Goal: Information Seeking & Learning: Learn about a topic

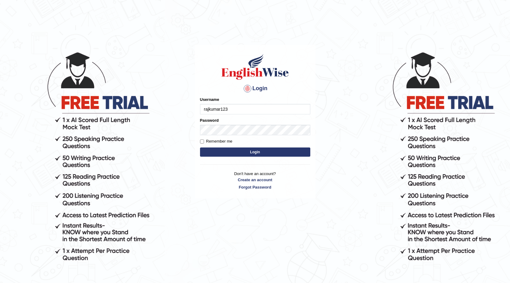
type input "rajkumar123D"
drag, startPoint x: 242, startPoint y: 112, endPoint x: 190, endPoint y: 105, distance: 52.2
click at [193, 105] on body "Login Please fix the following errors: Username rajkumar123D Password Remember …" at bounding box center [255, 166] width 510 height 283
type input "Deshani"
click at [217, 139] on label "Remember me" at bounding box center [216, 141] width 32 height 6
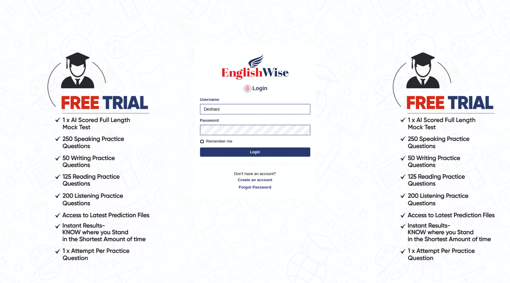
click at [204, 139] on input "Remember me" at bounding box center [202, 141] width 4 height 4
checkbox input "true"
click at [225, 151] on button "Login" at bounding box center [255, 151] width 110 height 9
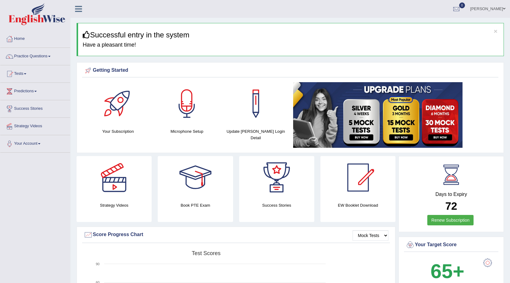
click at [47, 55] on link "Practice Questions" at bounding box center [35, 55] width 70 height 15
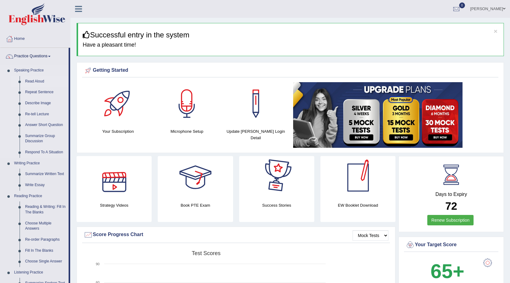
click at [36, 84] on link "Read Aloud" at bounding box center [45, 81] width 46 height 11
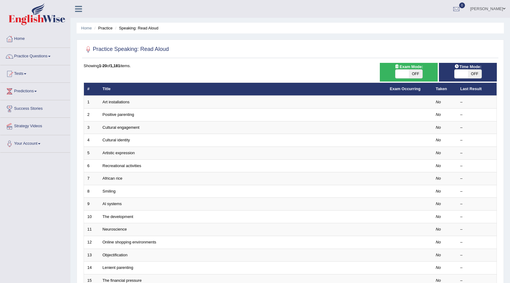
click at [35, 57] on link "Practice Questions" at bounding box center [35, 55] width 70 height 15
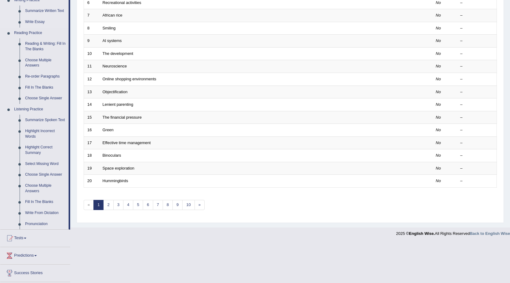
scroll to position [197, 0]
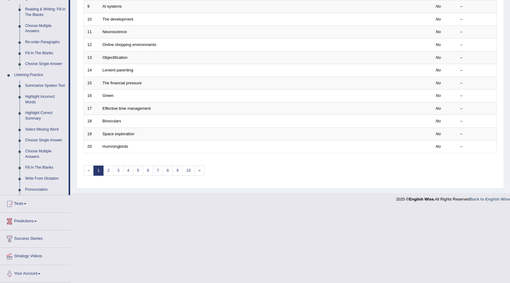
click at [20, 201] on link "Tests" at bounding box center [35, 202] width 70 height 15
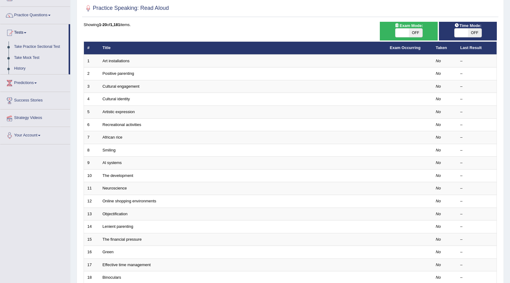
scroll to position [0, 0]
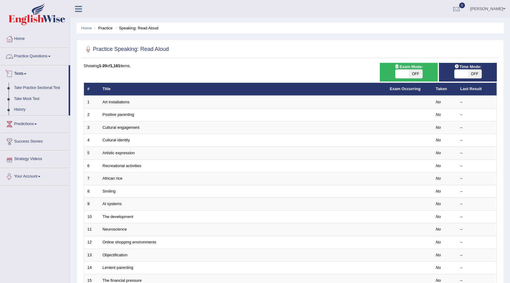
click at [29, 58] on link "Practice Questions" at bounding box center [35, 55] width 70 height 15
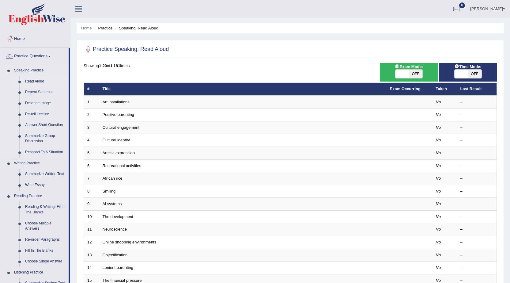
click at [41, 79] on link "Read Aloud" at bounding box center [45, 81] width 46 height 11
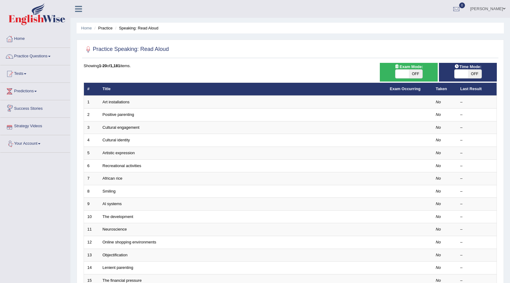
click at [33, 142] on link "Your Account" at bounding box center [35, 142] width 70 height 15
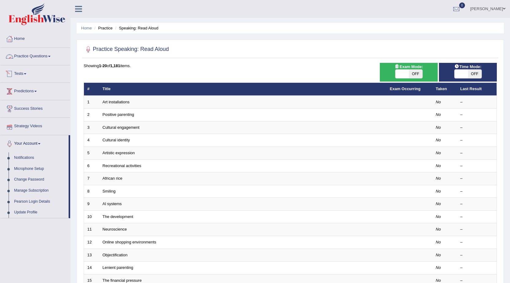
click at [23, 55] on link "Practice Questions" at bounding box center [35, 55] width 70 height 15
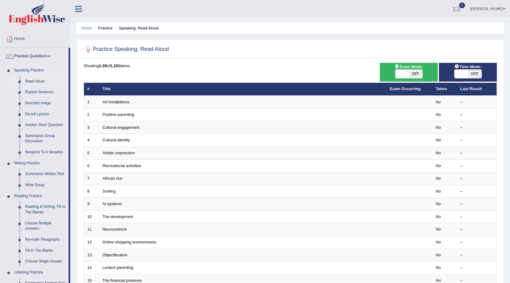
click at [39, 80] on link "Read Aloud" at bounding box center [45, 81] width 46 height 11
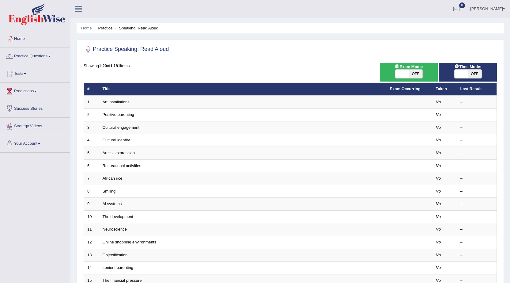
click at [33, 56] on link "Practice Questions" at bounding box center [35, 55] width 70 height 15
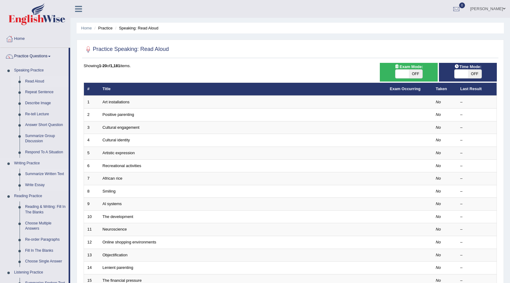
click at [59, 174] on link "Summarize Written Text" at bounding box center [45, 173] width 46 height 11
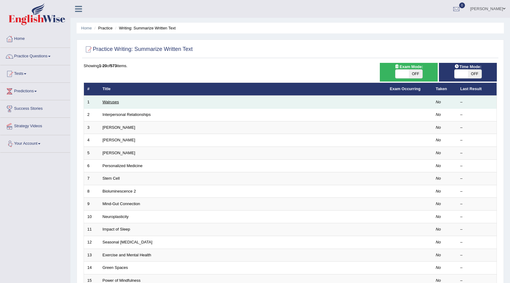
click at [113, 100] on link "Walruses" at bounding box center [111, 102] width 17 height 5
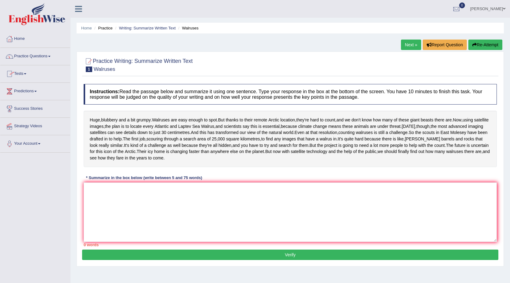
click at [24, 38] on link "Home" at bounding box center [35, 37] width 70 height 15
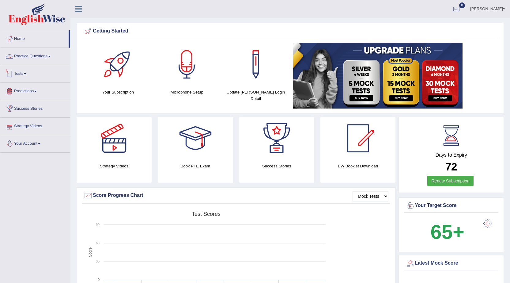
click at [17, 54] on link "Practice Questions" at bounding box center [35, 55] width 70 height 15
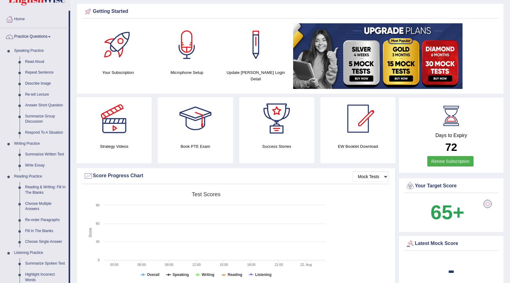
scroll to position [31, 0]
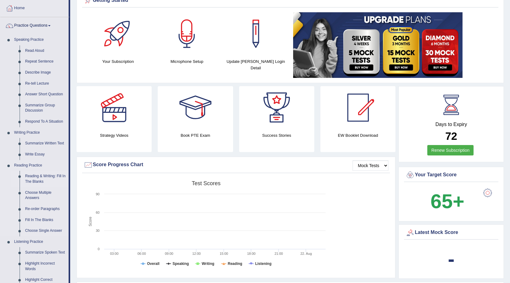
click at [43, 176] on link "Reading & Writing: Fill In The Blanks" at bounding box center [45, 179] width 46 height 16
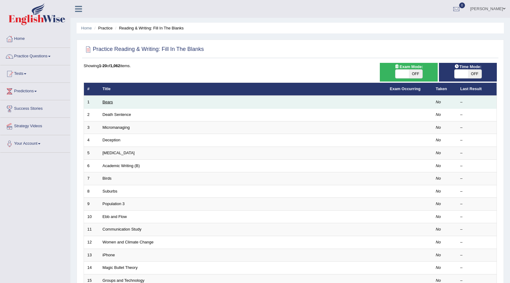
click at [106, 102] on link "Bears" at bounding box center [108, 102] width 10 height 5
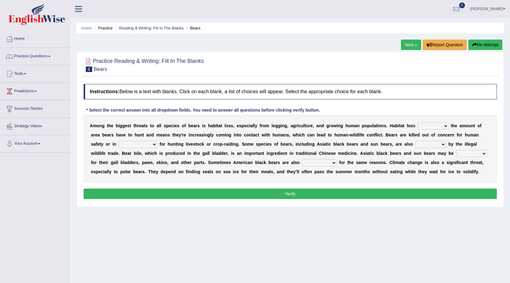
click at [442, 123] on select "increases reduces complies interacts" at bounding box center [433, 125] width 31 height 7
click at [17, 34] on link "Home" at bounding box center [35, 37] width 70 height 15
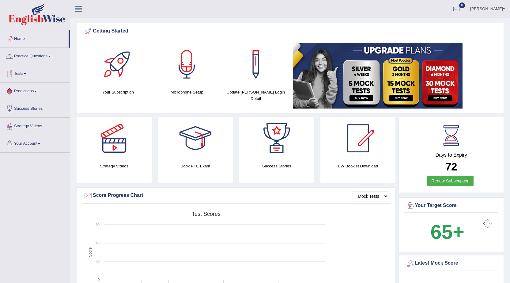
click at [27, 56] on link "Practice Questions" at bounding box center [35, 55] width 70 height 15
